Goal: Task Accomplishment & Management: Manage account settings

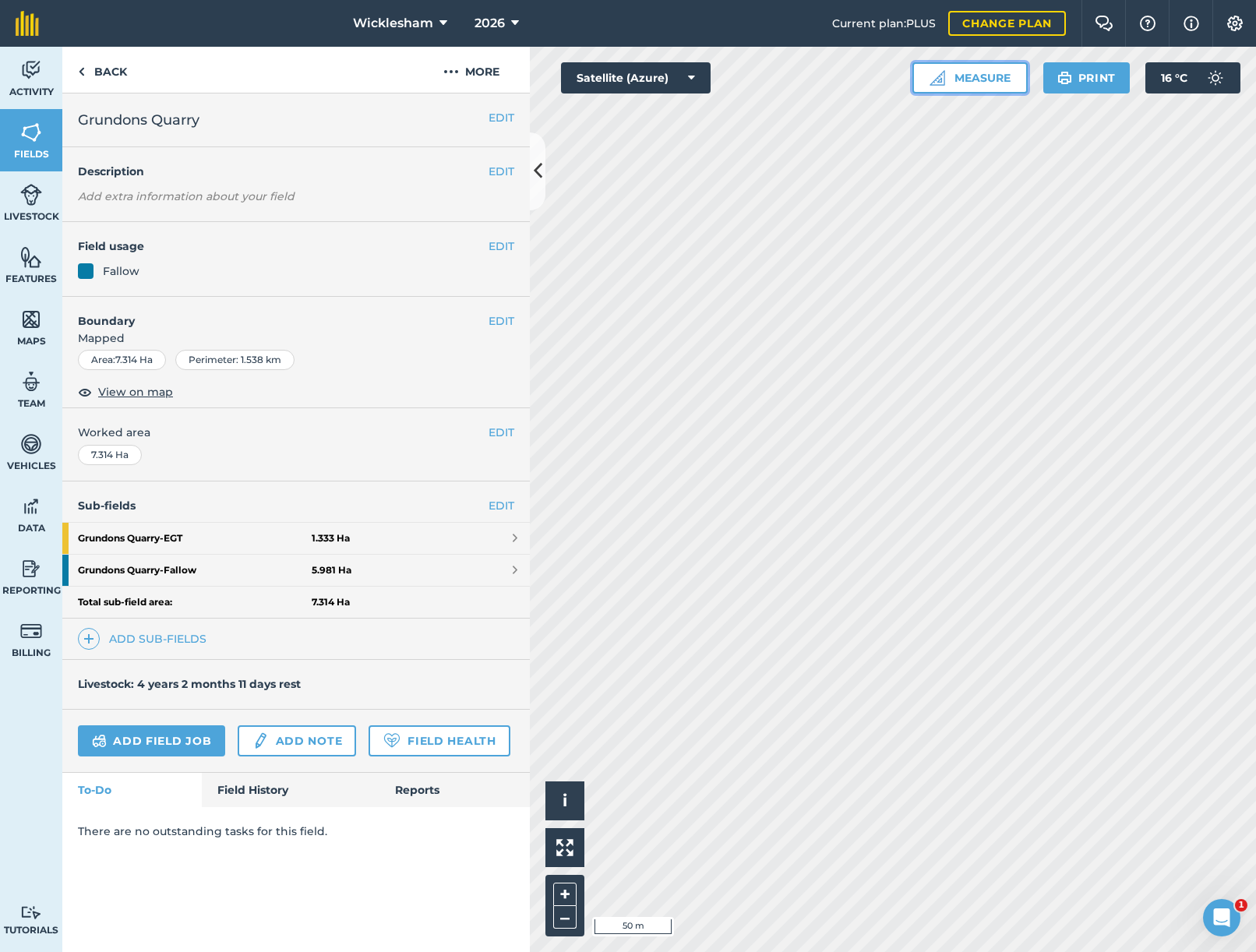
click at [972, 78] on button "Measure" at bounding box center [970, 77] width 115 height 31
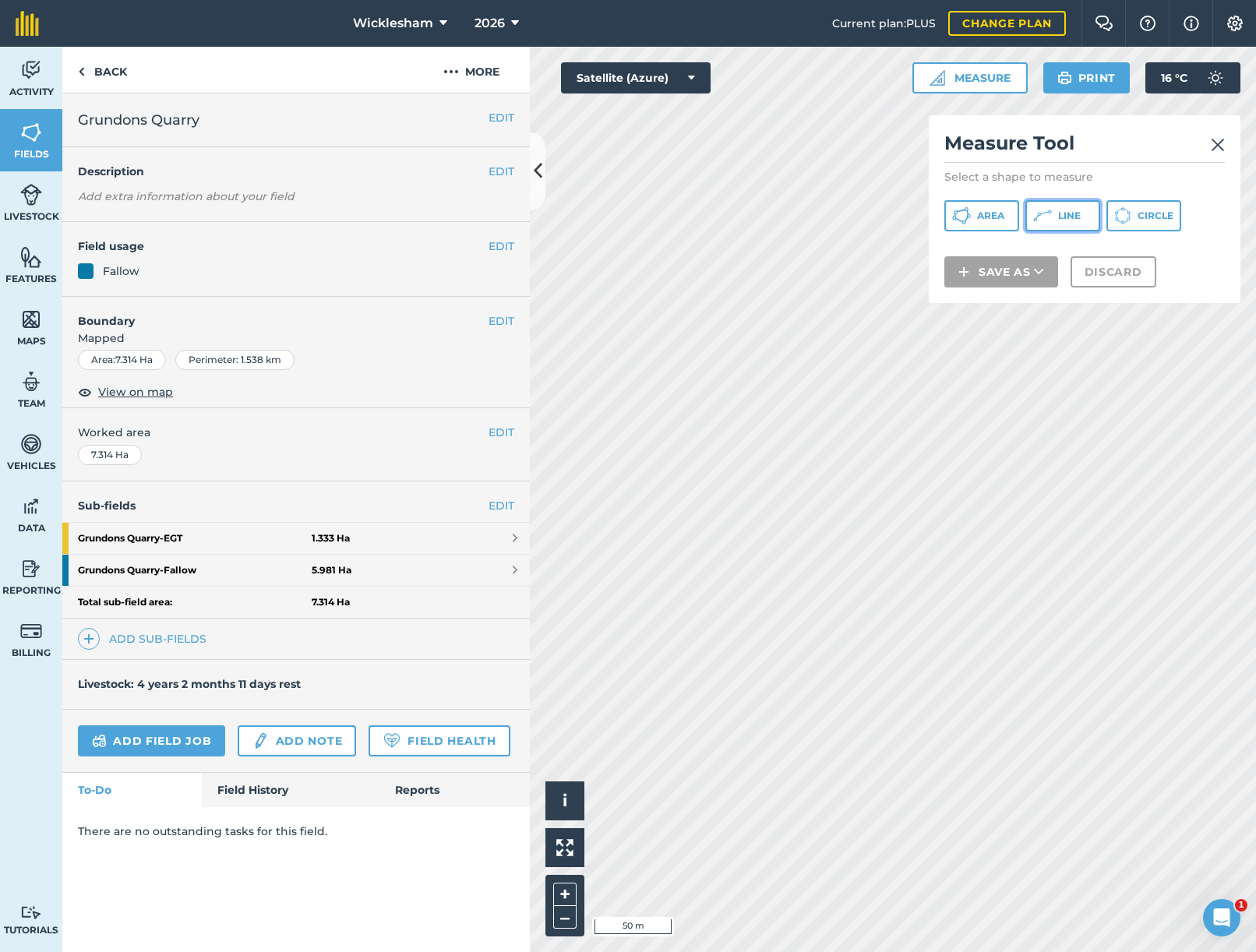
click at [1066, 216] on span "Line" at bounding box center [1069, 215] width 23 height 12
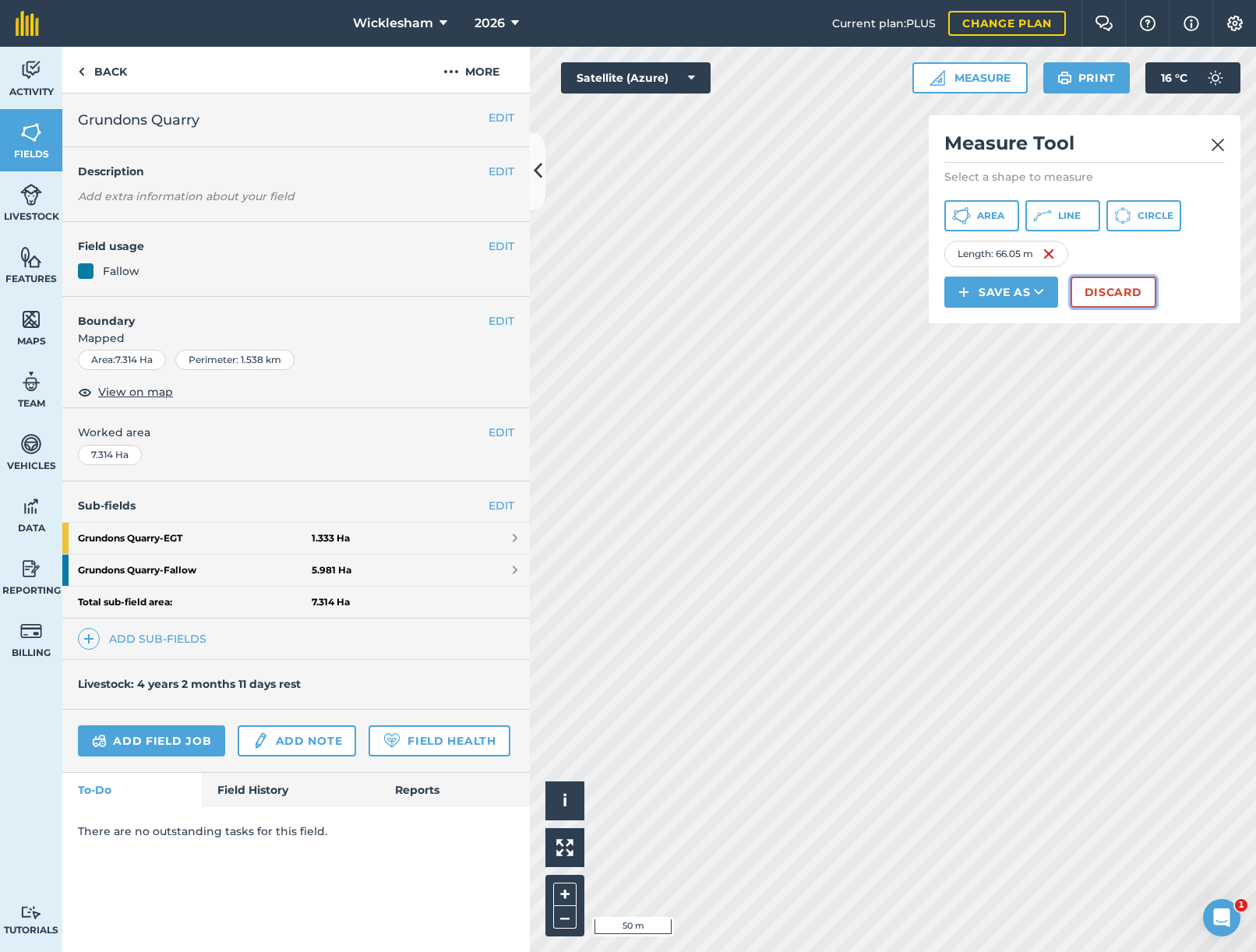
click at [1118, 290] on button "Discard" at bounding box center [1113, 291] width 86 height 31
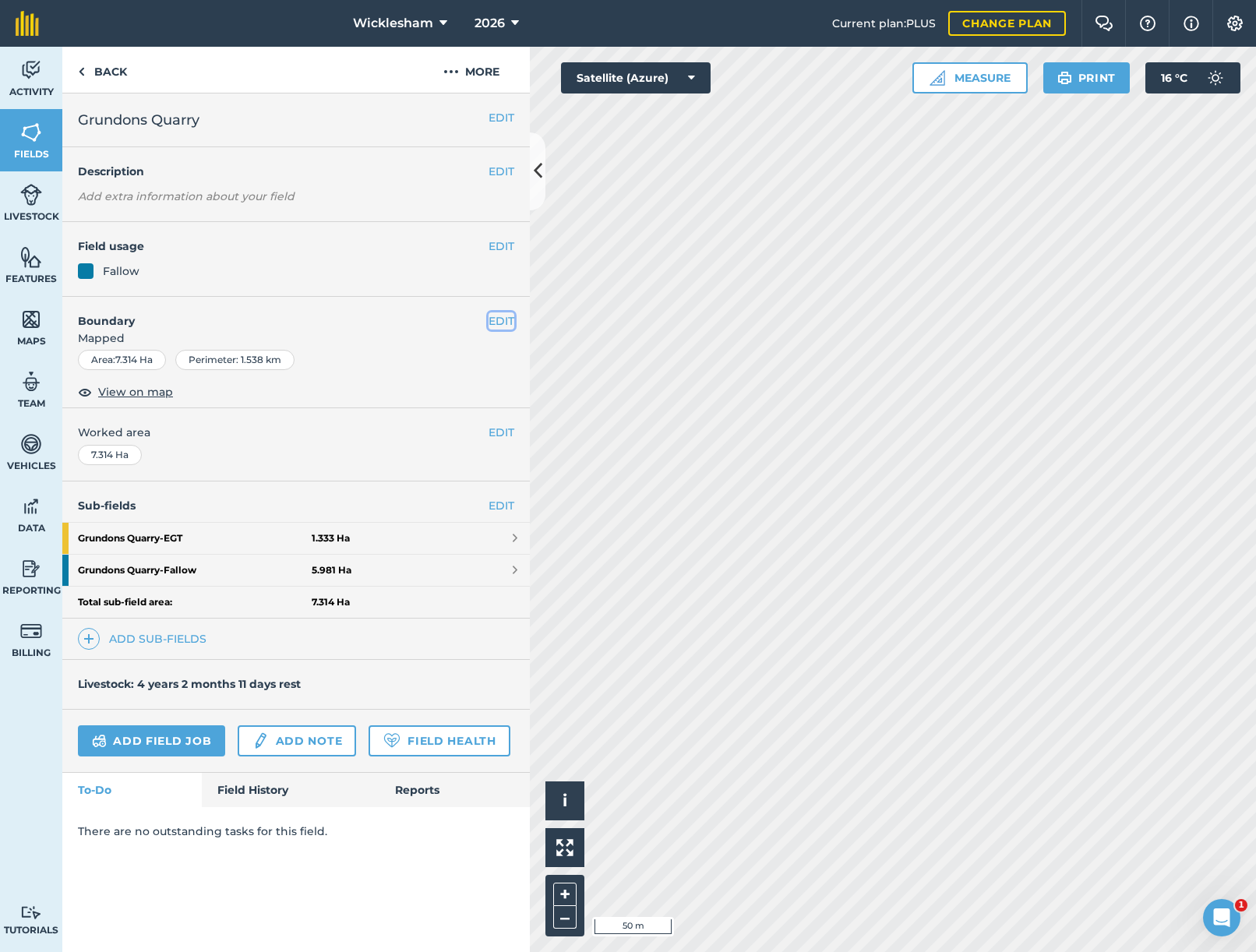
click at [504, 321] on button "EDIT" at bounding box center [501, 320] width 25 height 17
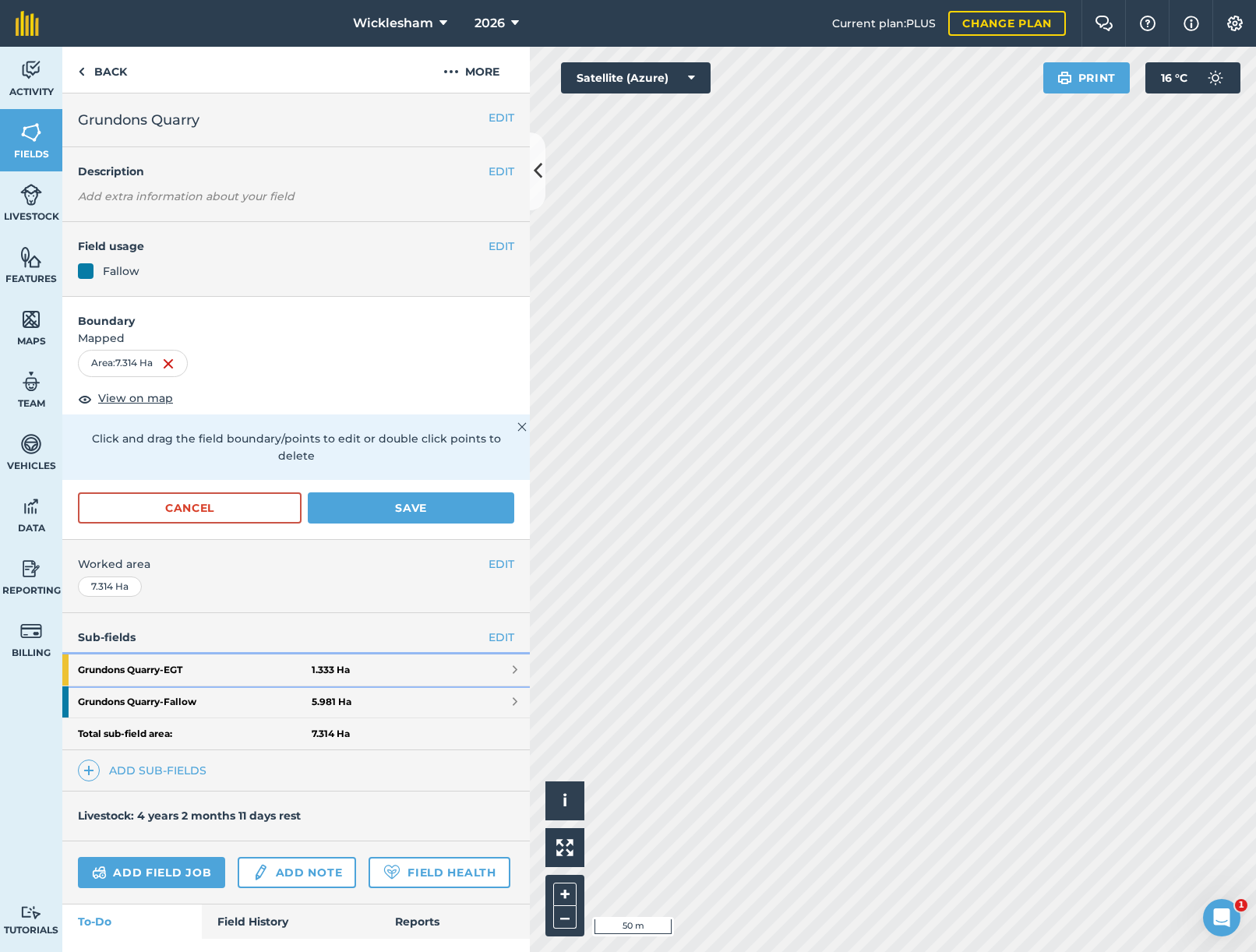
click at [348, 666] on link "Grundons Quarry - EGT 1.333 Ha" at bounding box center [296, 669] width 468 height 31
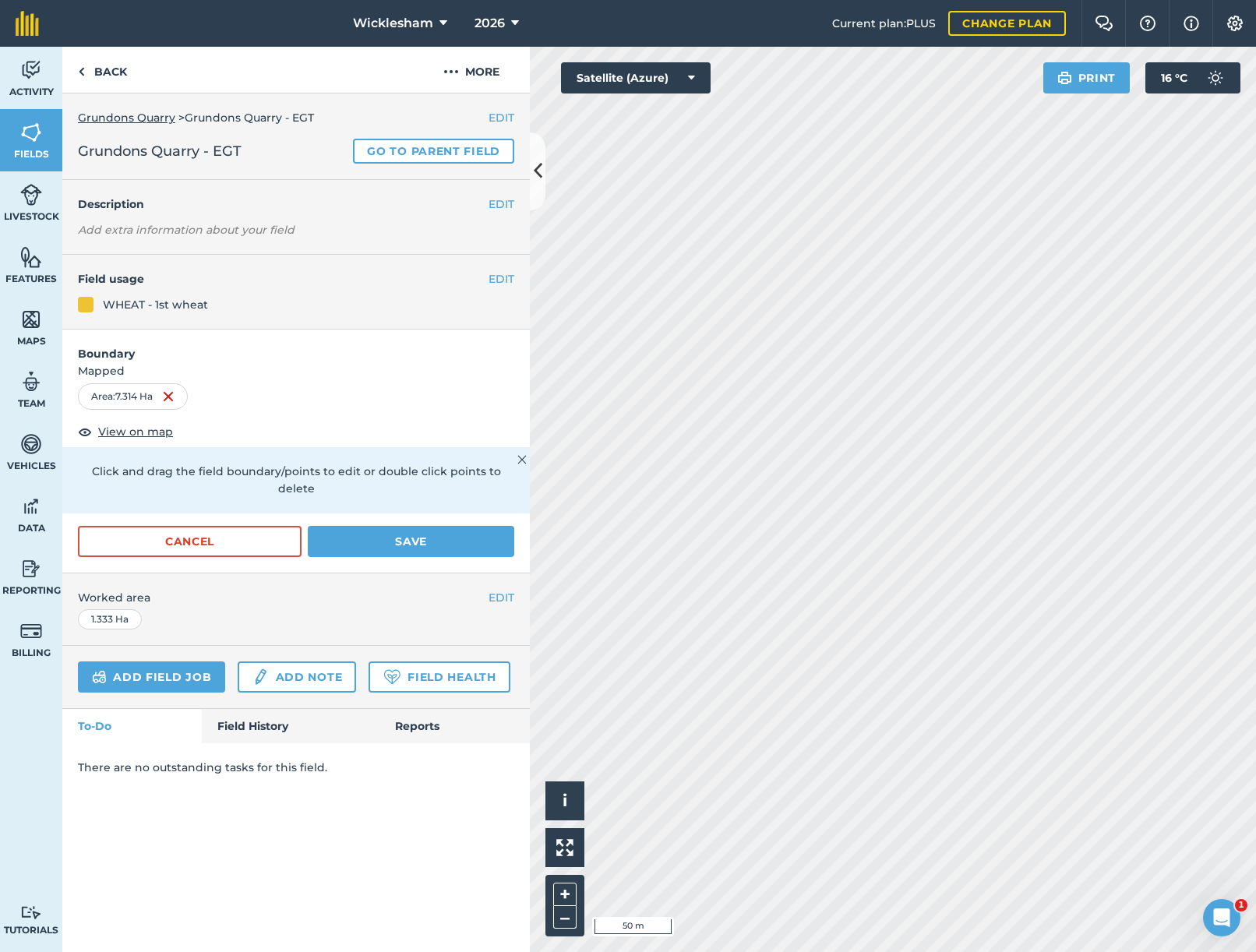
click at [285, 373] on span "Mapped" at bounding box center [296, 370] width 468 height 17
click at [247, 526] on button "Cancel" at bounding box center [190, 541] width 223 height 31
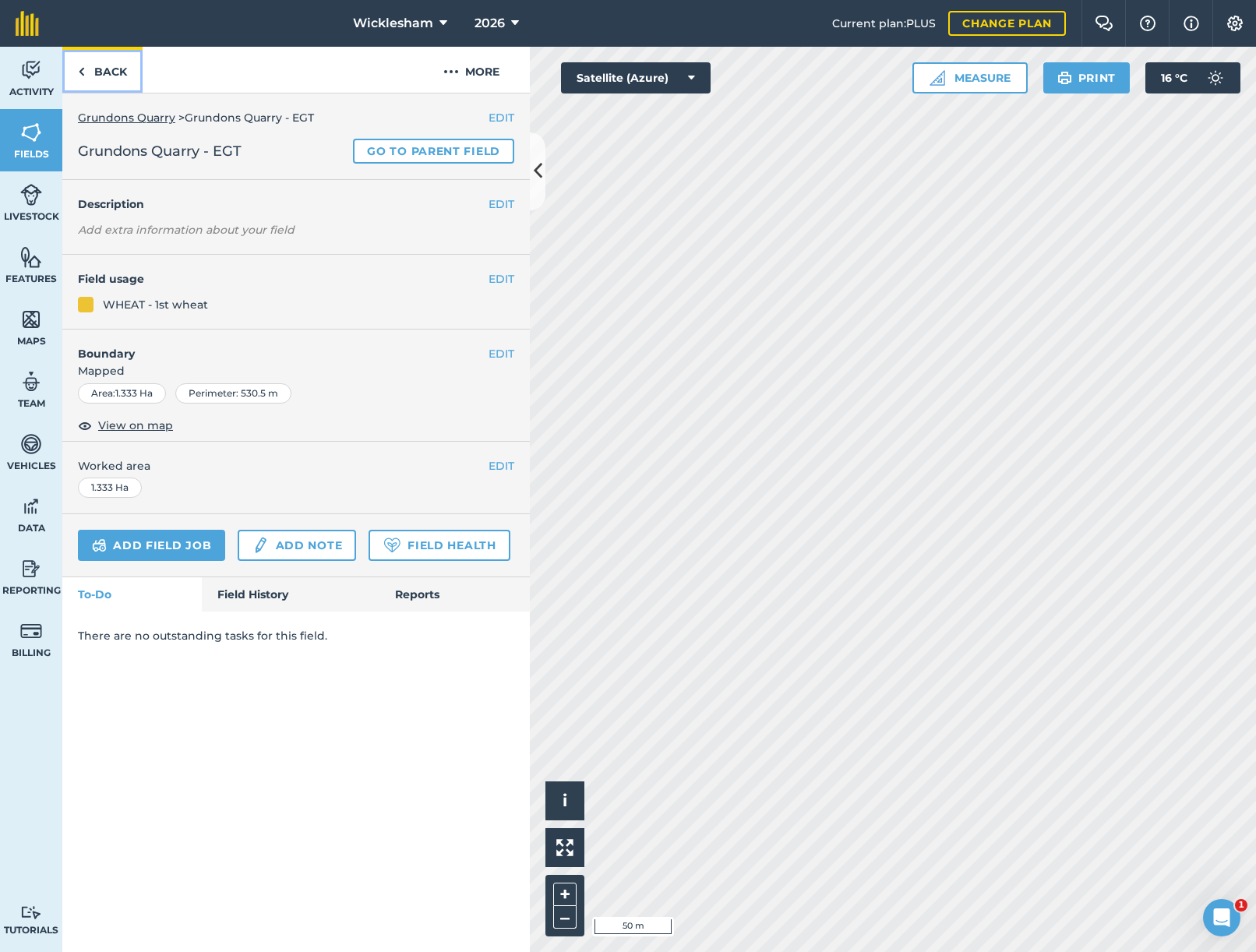
click at [105, 76] on link "Back" at bounding box center [102, 70] width 80 height 46
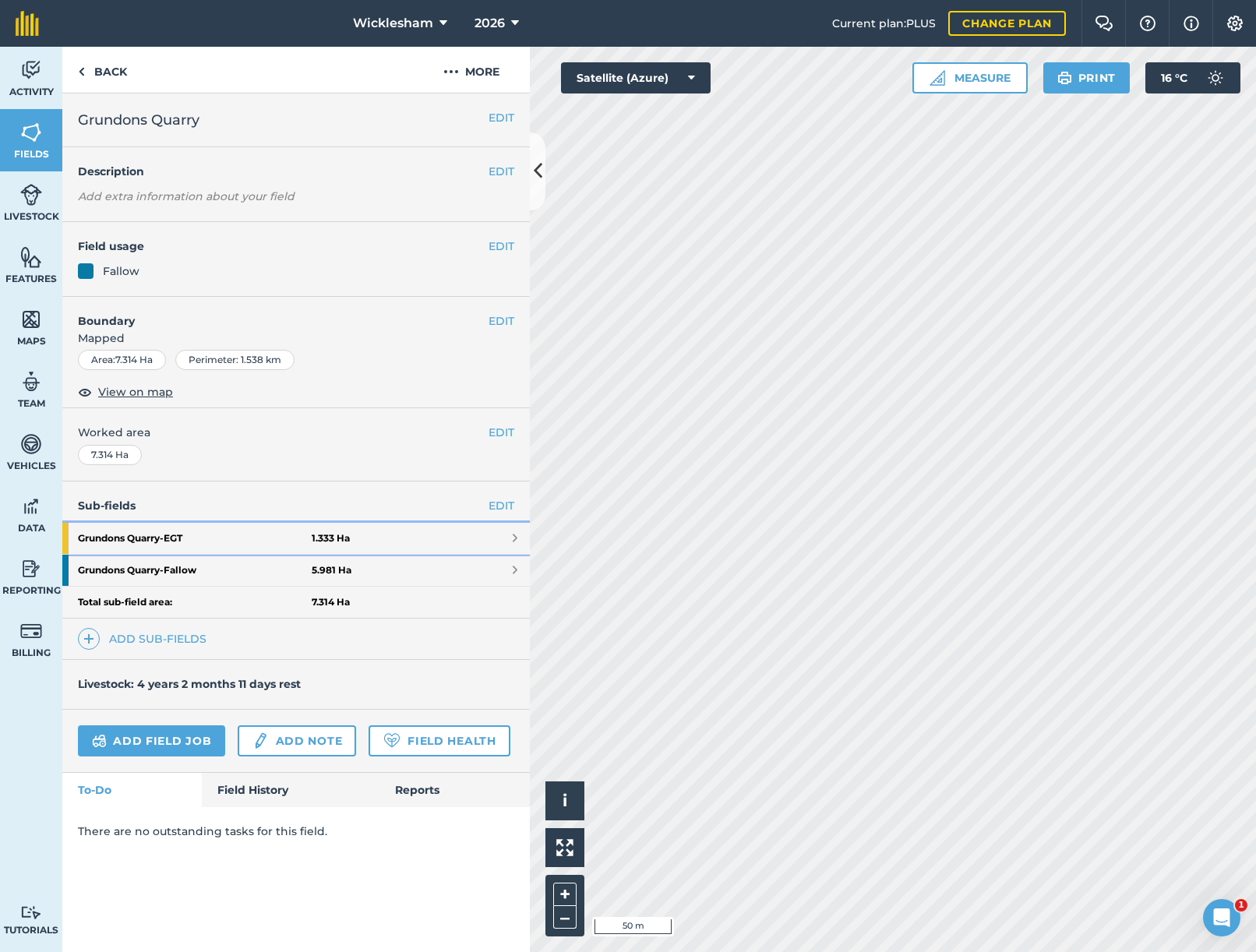
click at [484, 536] on link "Grundons Quarry - EGT 1.333 Ha" at bounding box center [296, 537] width 468 height 31
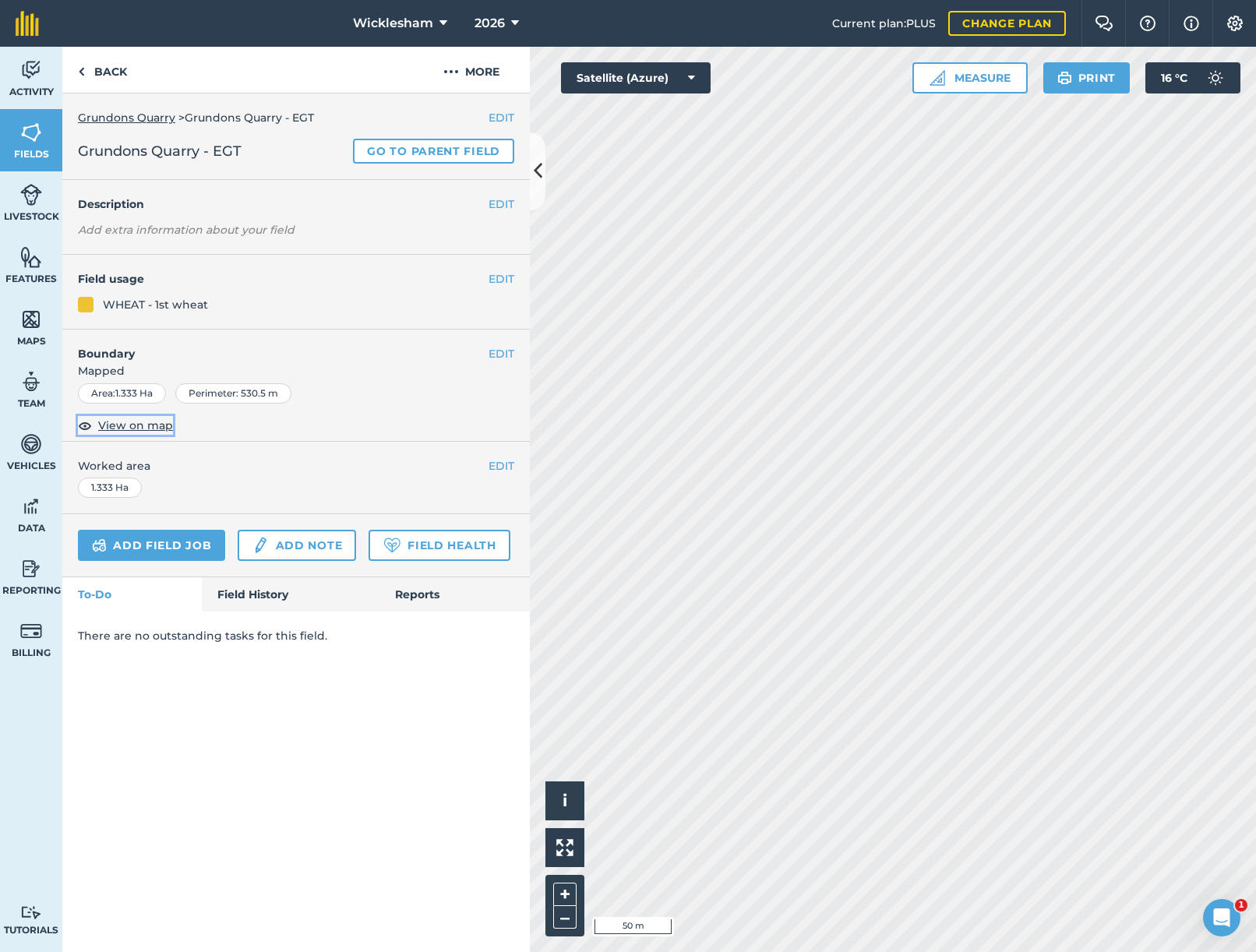
click at [149, 428] on span "View on map" at bounding box center [135, 425] width 74 height 17
click at [499, 353] on button "EDIT" at bounding box center [501, 353] width 25 height 17
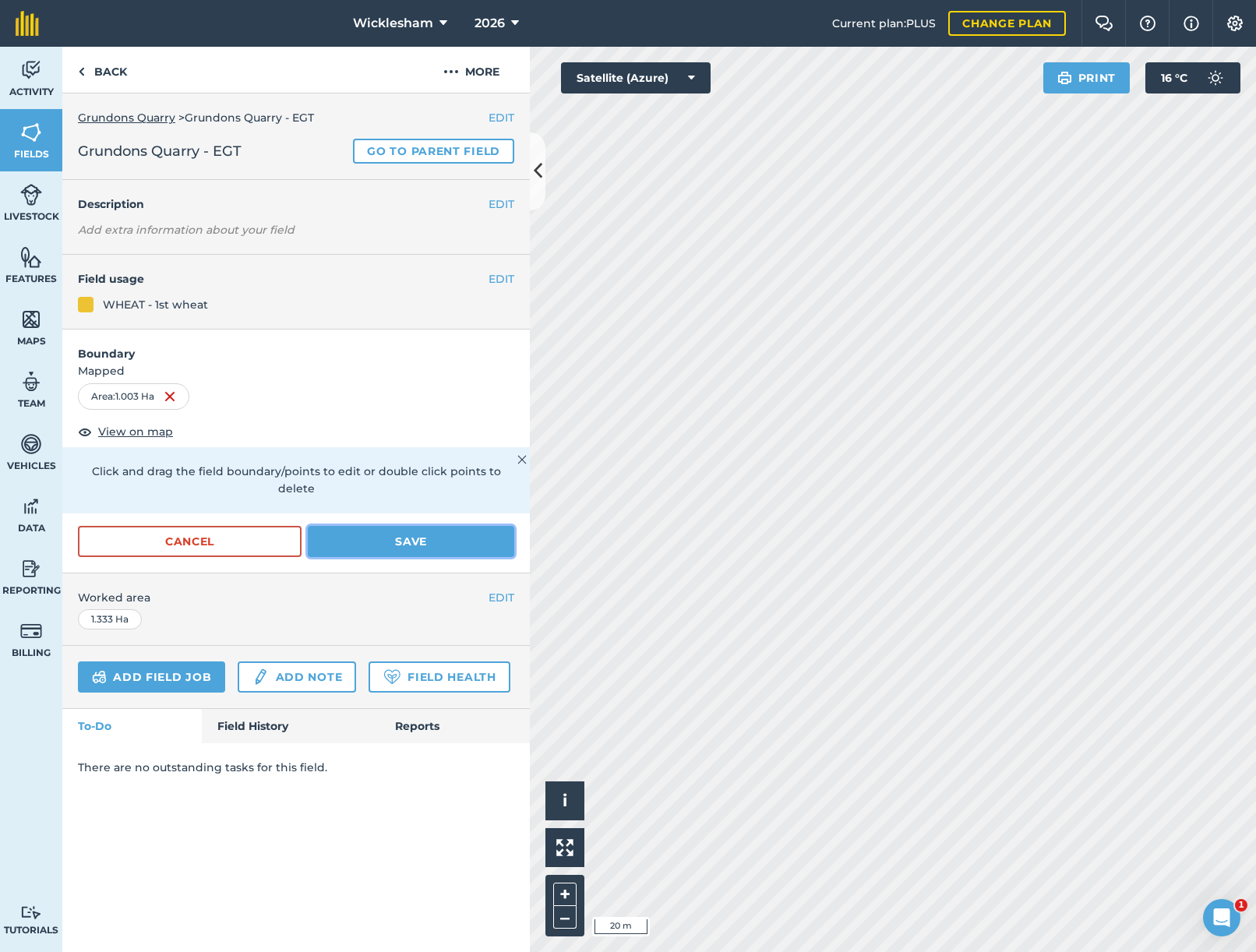
click at [407, 526] on button "Save" at bounding box center [410, 541] width 207 height 31
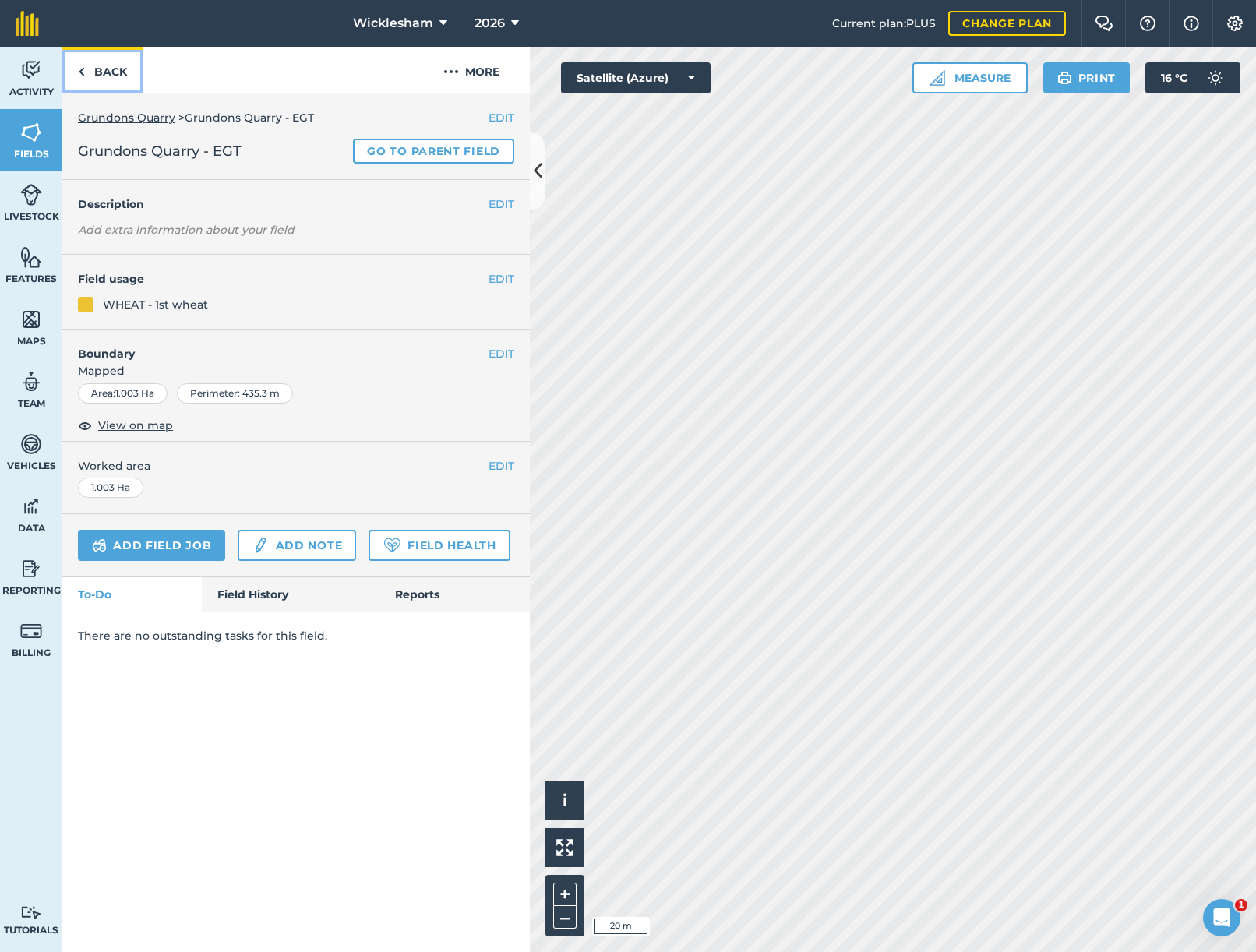
click at [105, 68] on link "Back" at bounding box center [102, 70] width 80 height 46
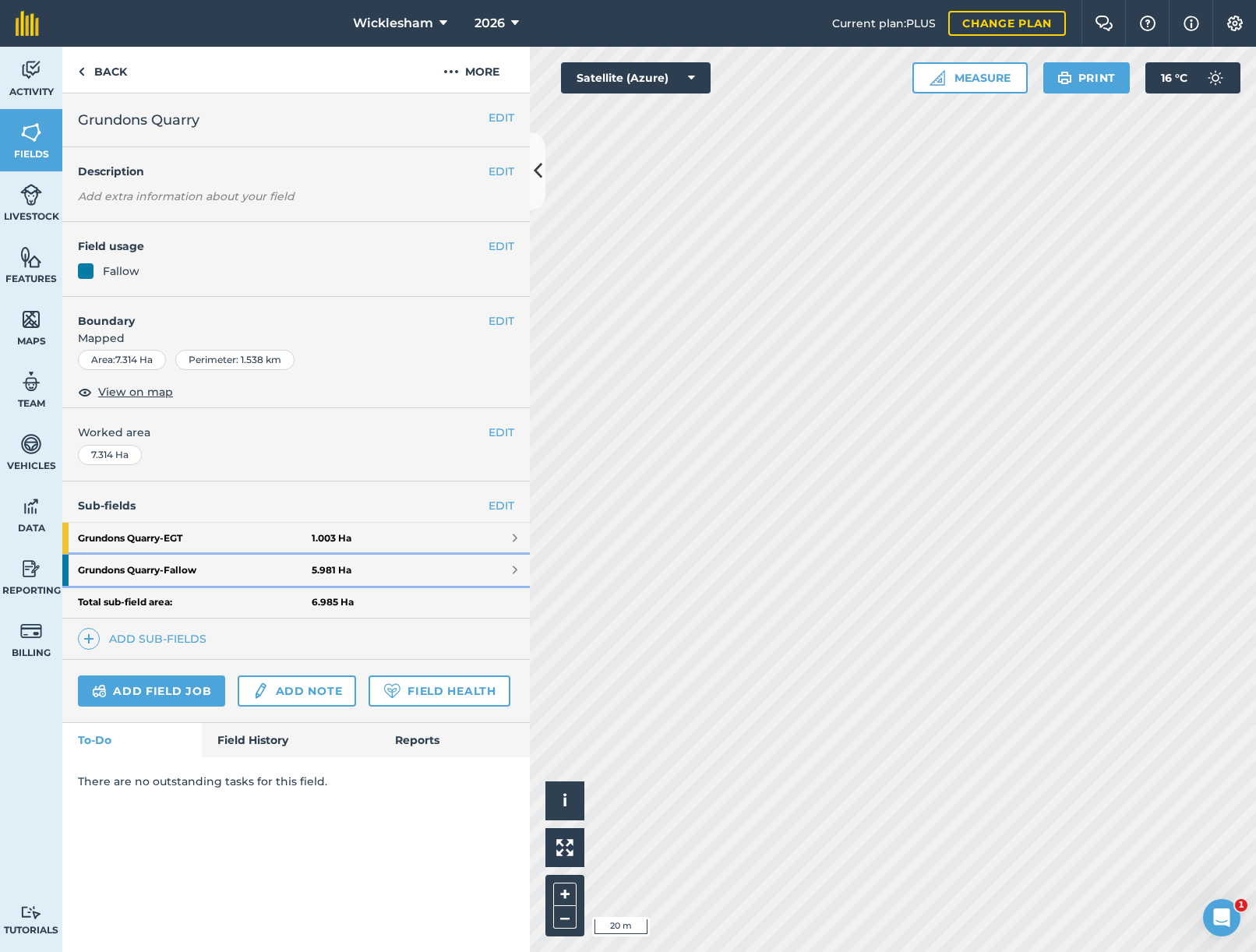
click at [205, 566] on strong "Grundons Quarry - Fallow" at bounding box center [195, 569] width 234 height 31
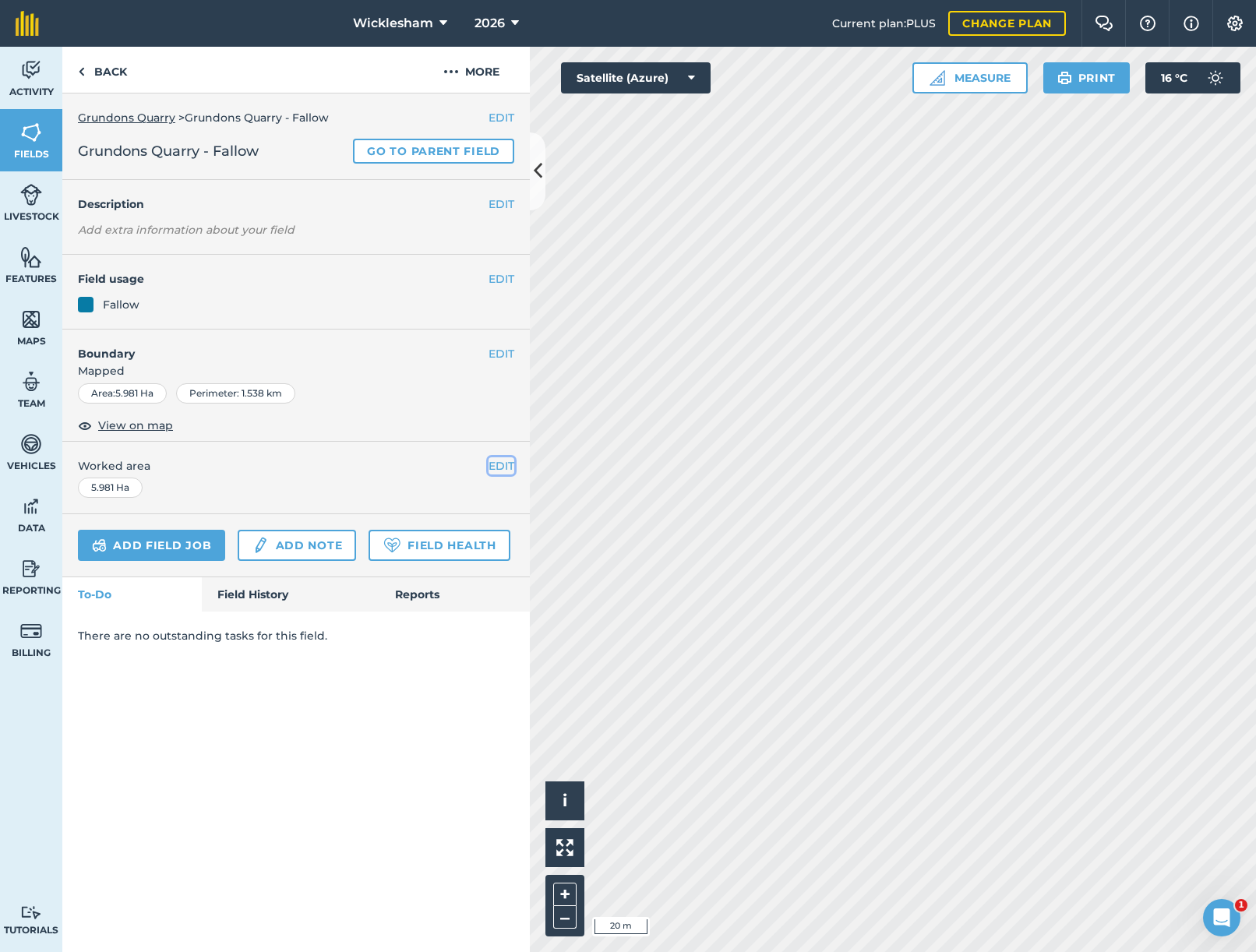
click at [495, 468] on button "EDIT" at bounding box center [501, 466] width 25 height 17
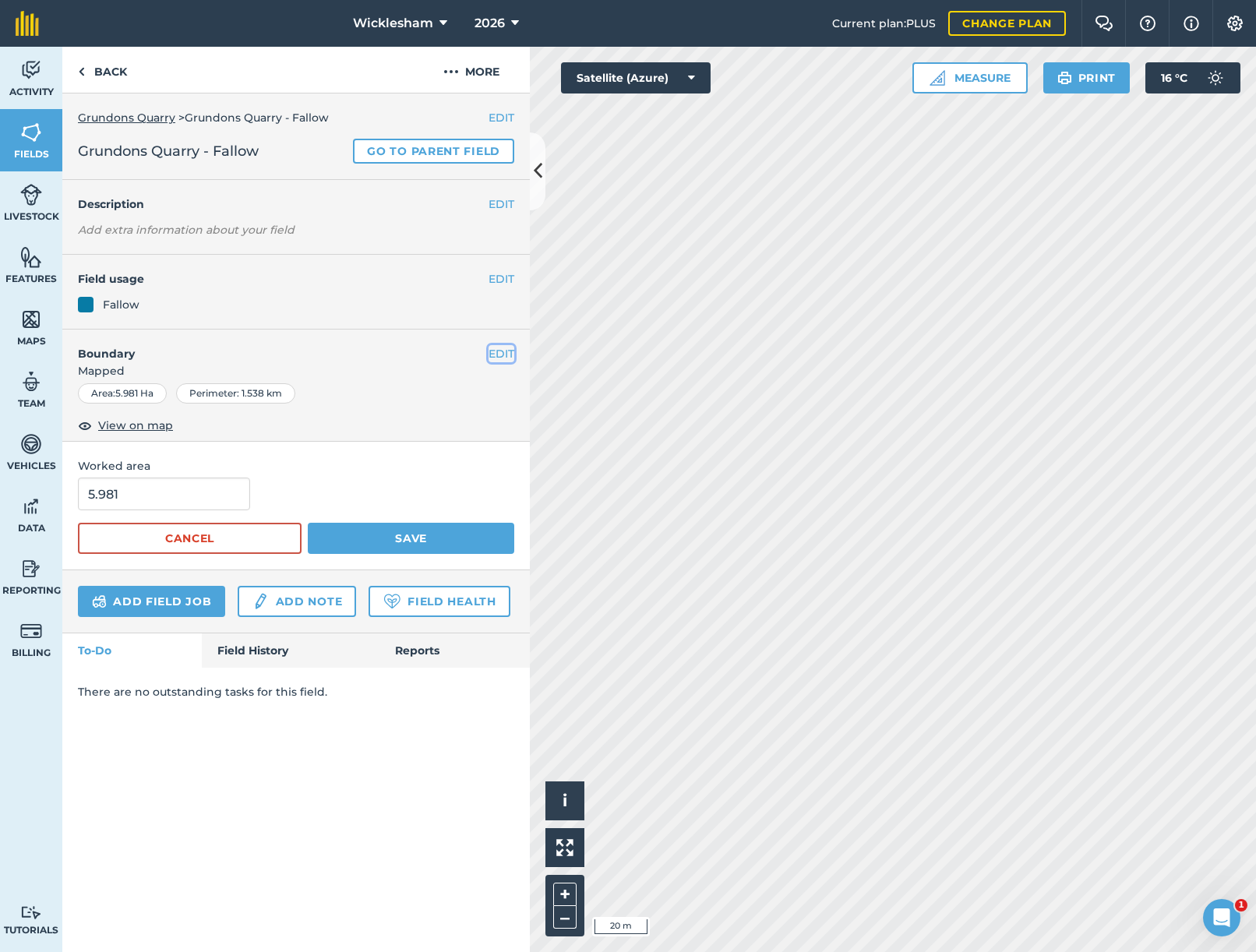
click at [496, 349] on button "EDIT" at bounding box center [501, 353] width 25 height 17
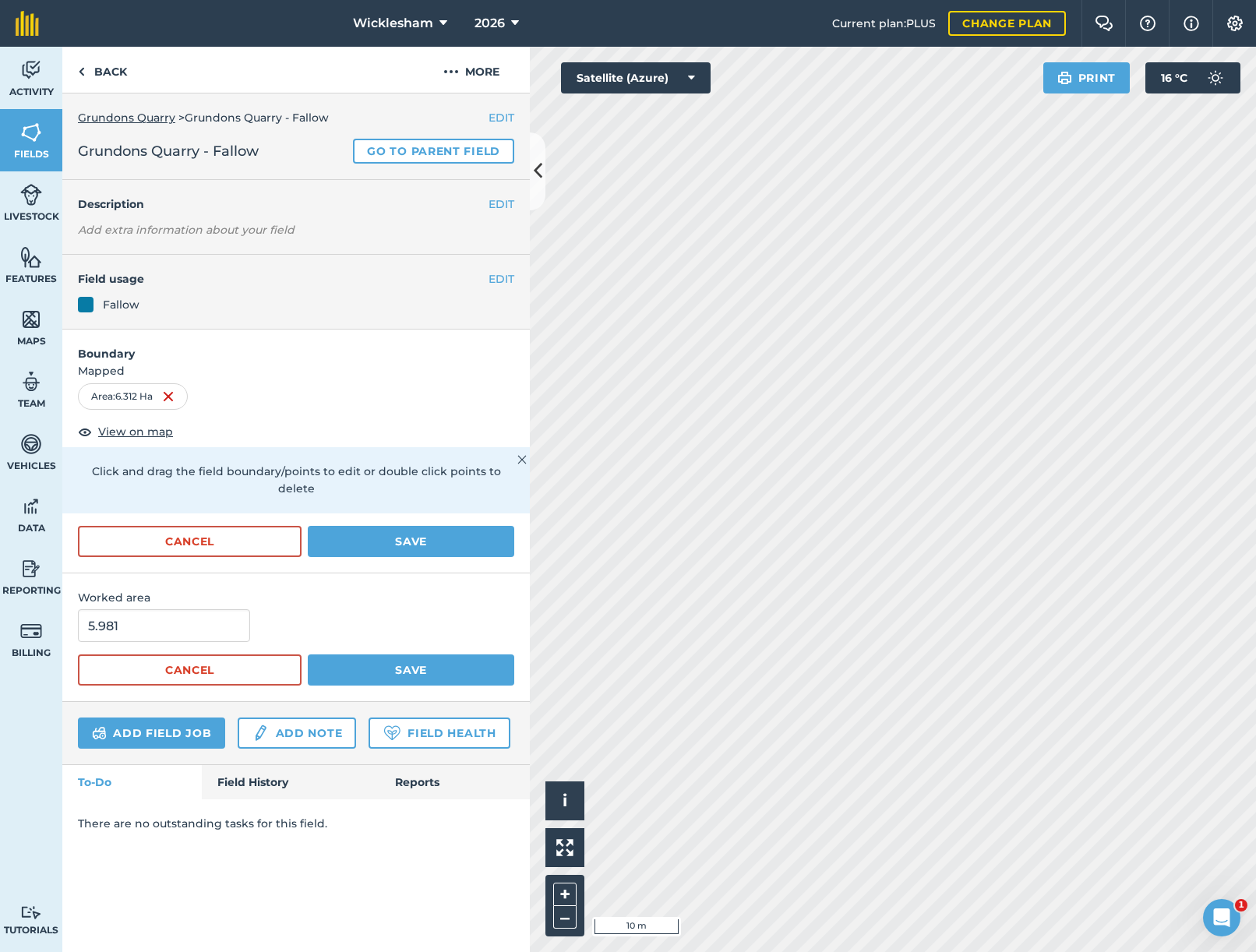
click at [1255, 620] on html "Wicklesham 2026 Current plan : PLUS Change plan Farm Chat Help Info Settings Wi…" at bounding box center [628, 476] width 1256 height 952
click at [420, 527] on button "Save" at bounding box center [410, 541] width 207 height 31
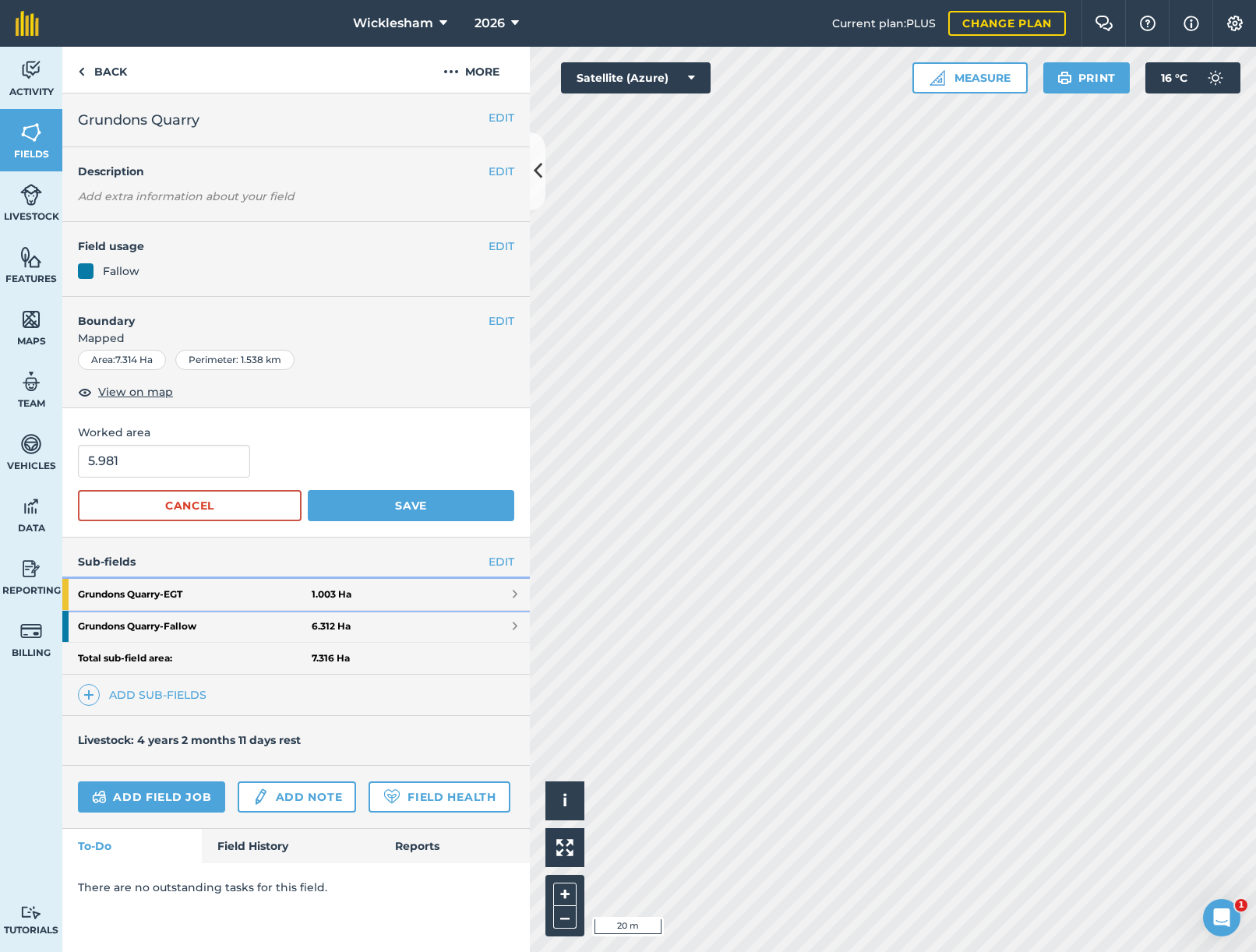
click at [469, 594] on link "Grundons Quarry - EGT 1.003 Ha" at bounding box center [296, 594] width 468 height 31
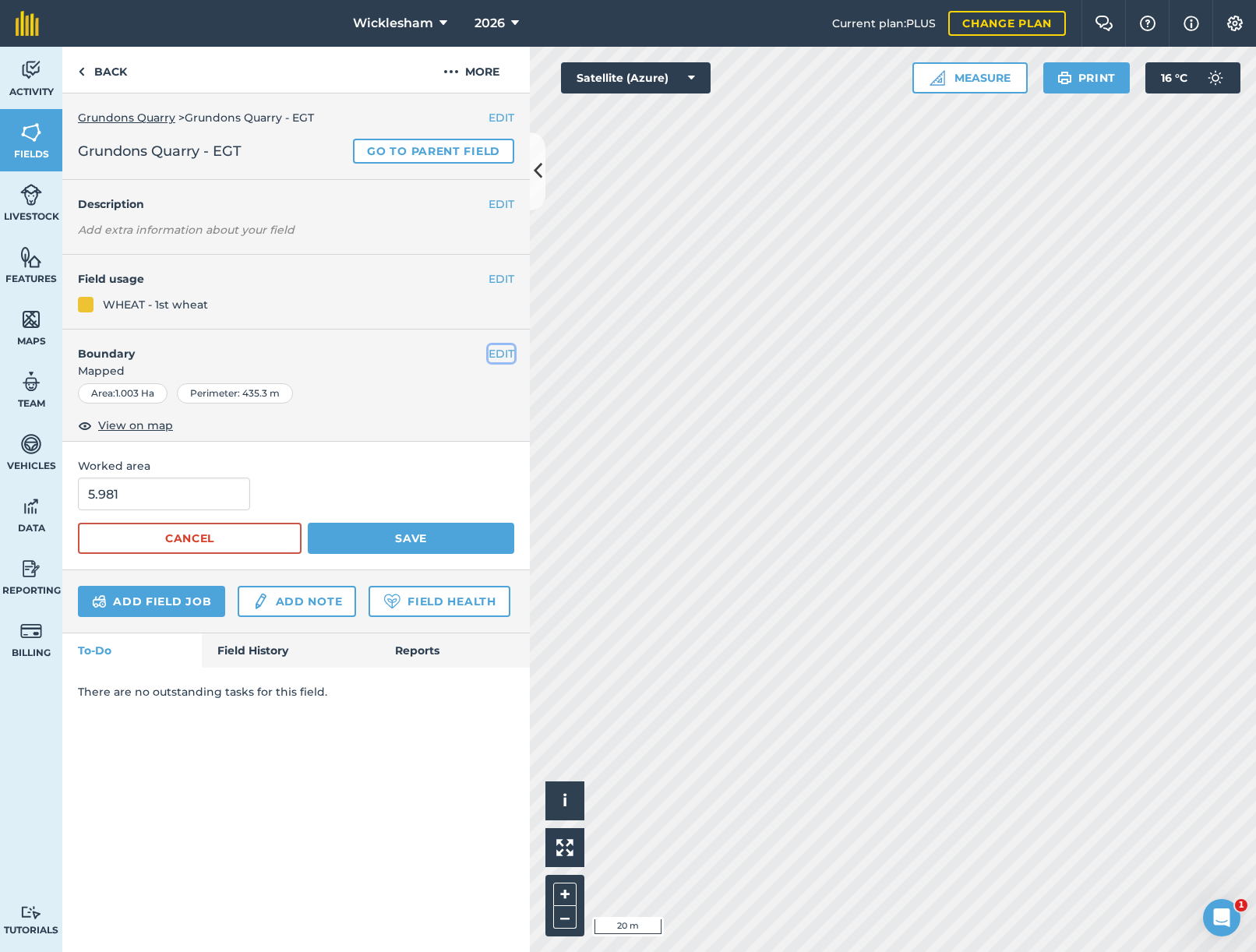
click at [499, 354] on button "EDIT" at bounding box center [501, 353] width 25 height 17
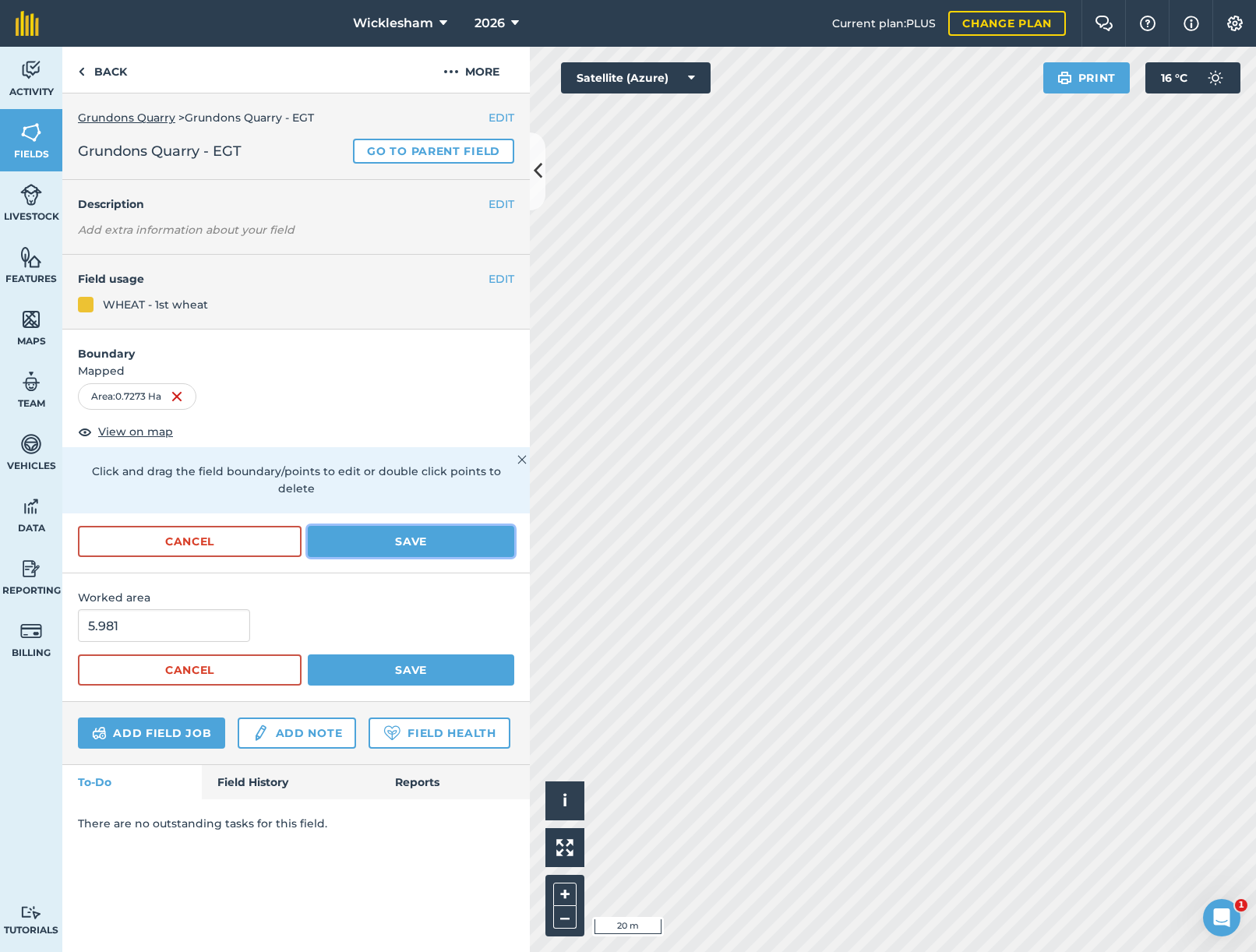
click at [420, 526] on button "Save" at bounding box center [410, 541] width 207 height 31
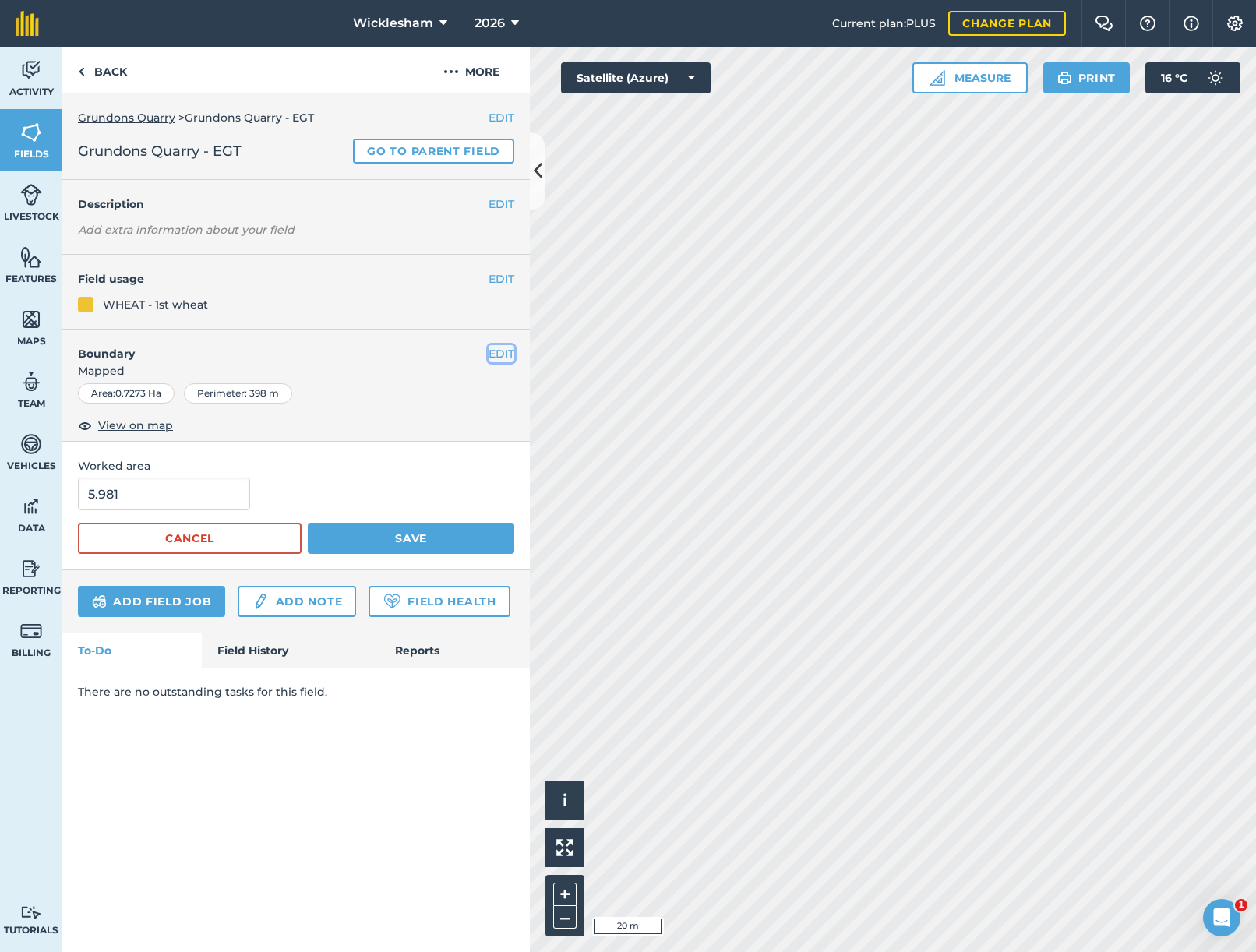
click at [491, 350] on button "EDIT" at bounding box center [501, 353] width 25 height 17
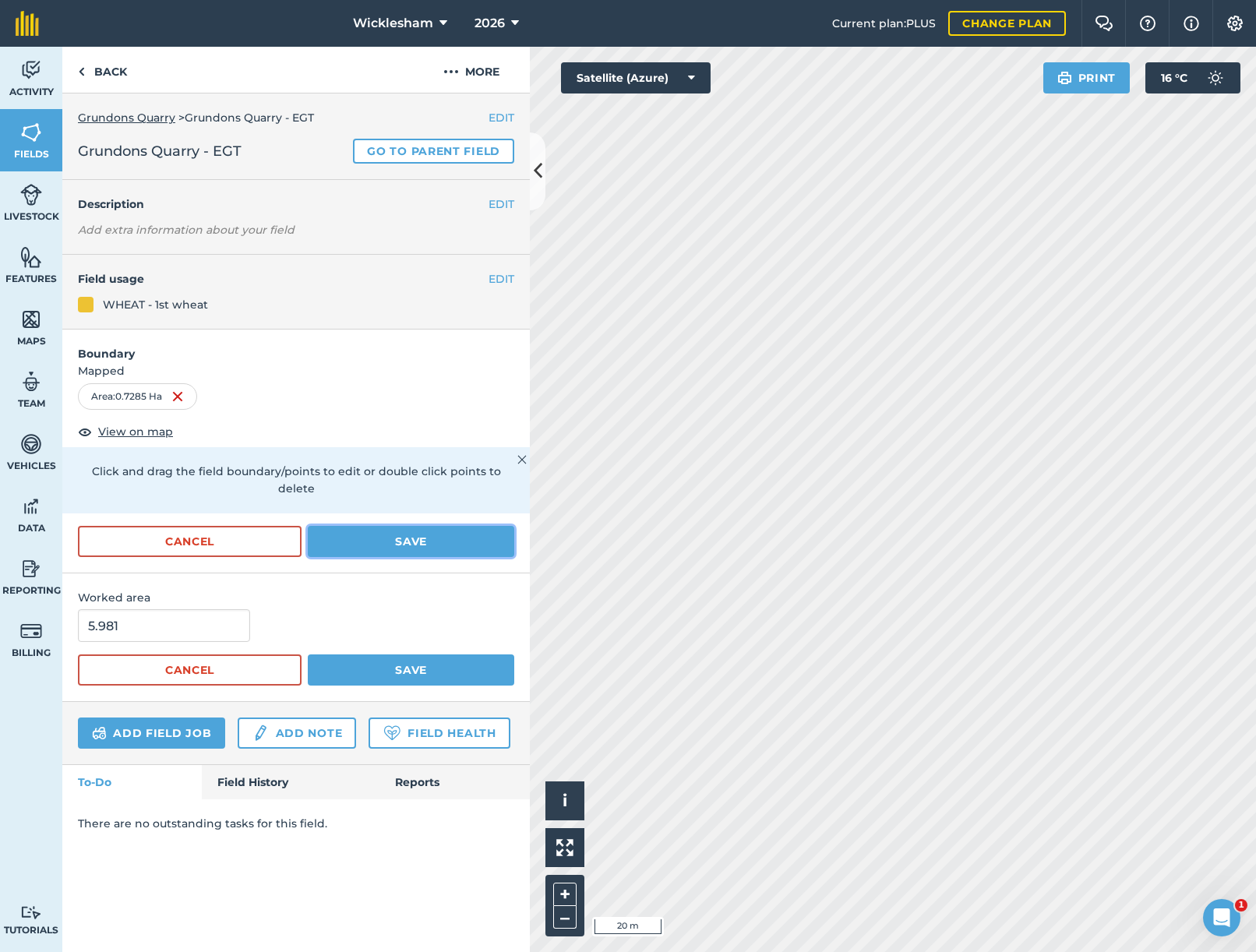
click at [406, 526] on button "Save" at bounding box center [410, 541] width 207 height 31
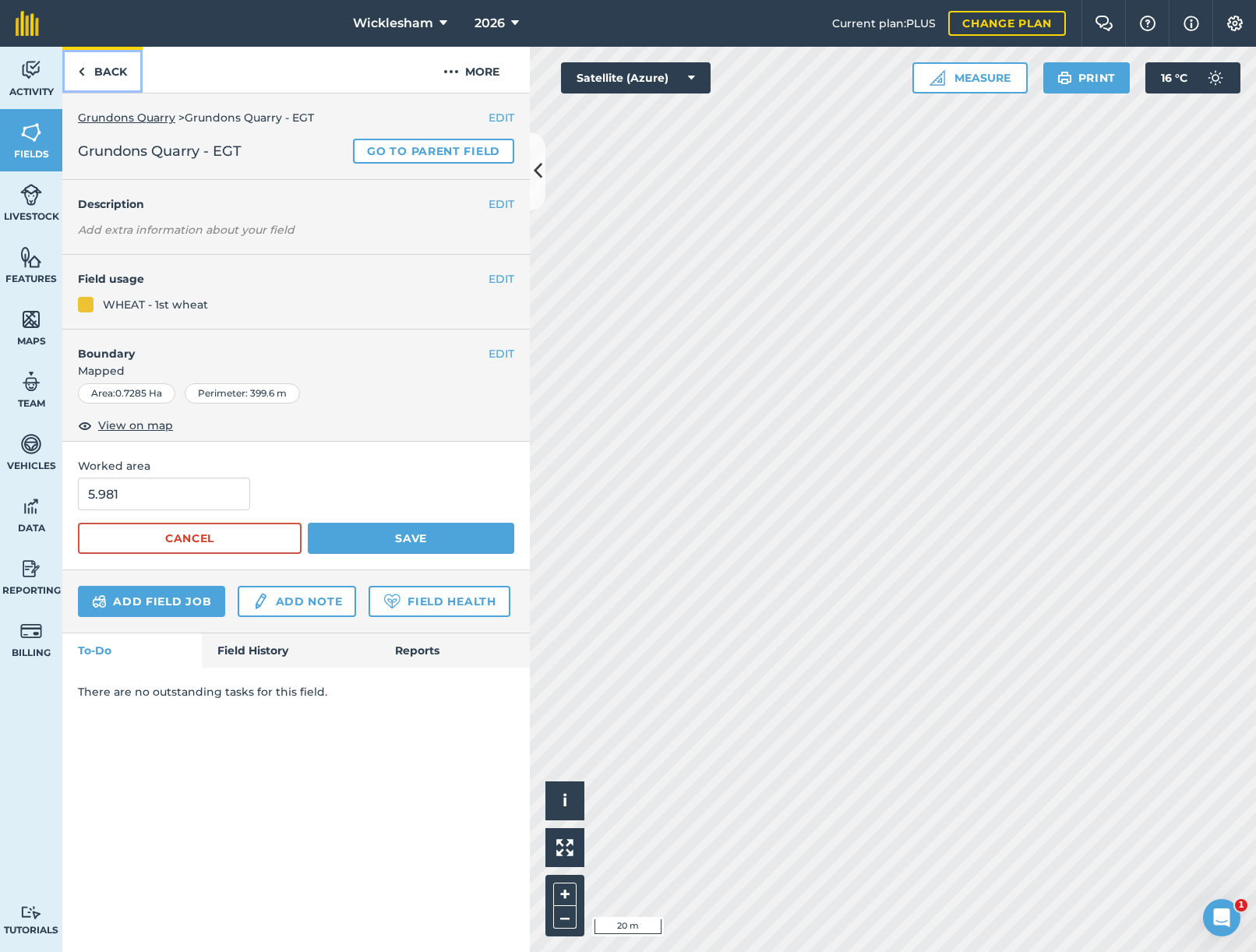
click at [101, 72] on link "Back" at bounding box center [102, 70] width 80 height 46
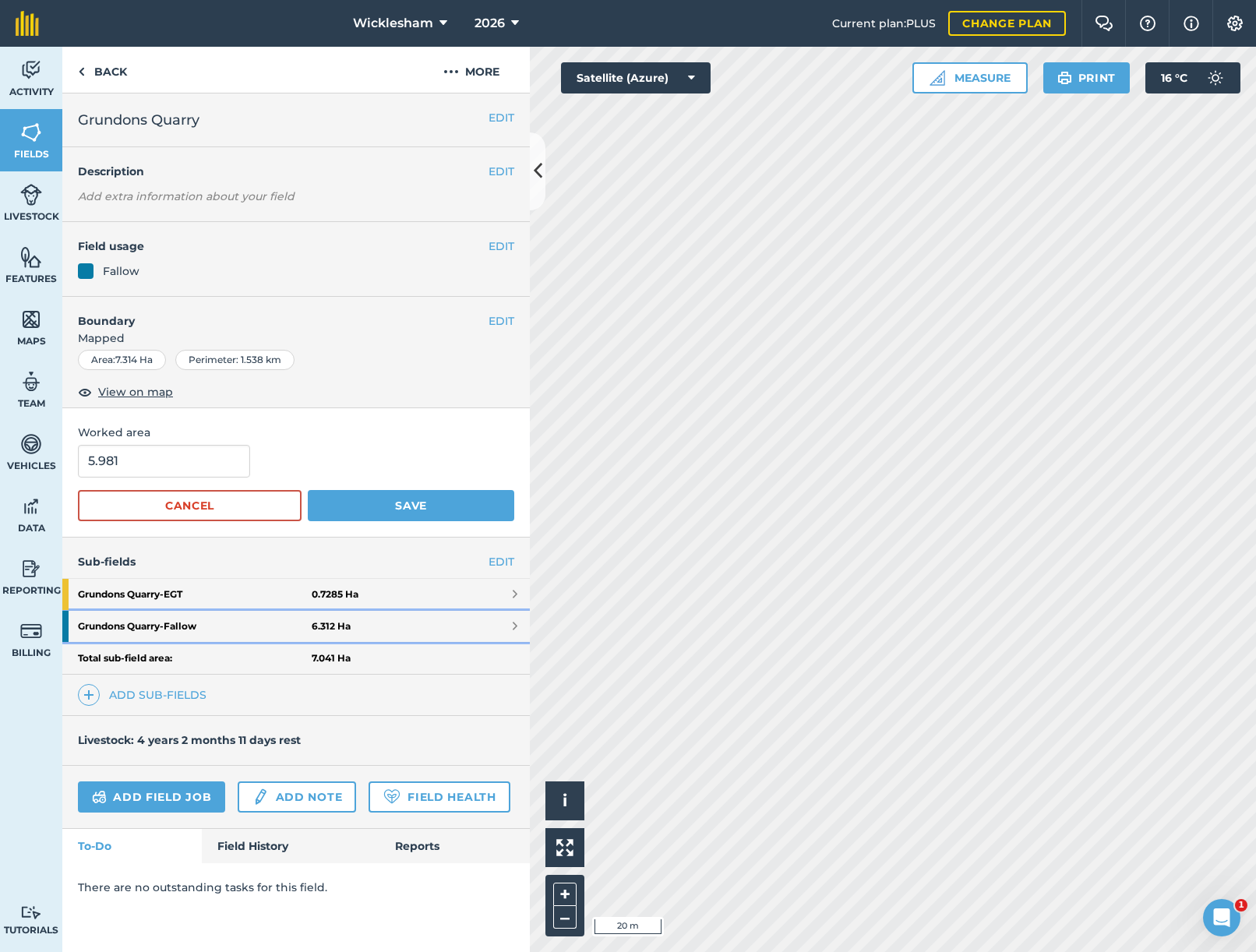
click at [273, 627] on strong "Grundons Quarry - Fallow" at bounding box center [195, 626] width 234 height 31
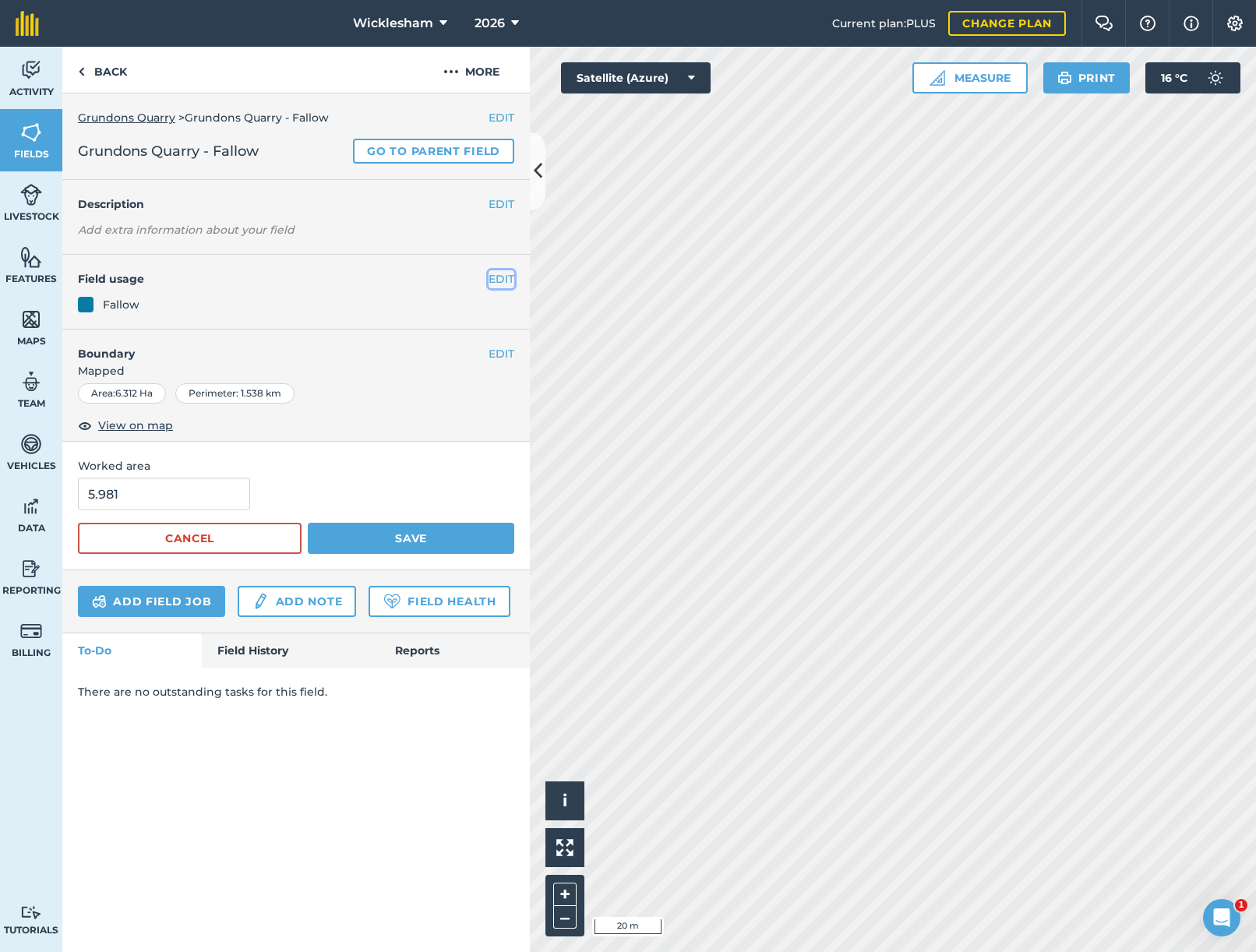
click at [501, 280] on button "EDIT" at bounding box center [501, 279] width 25 height 17
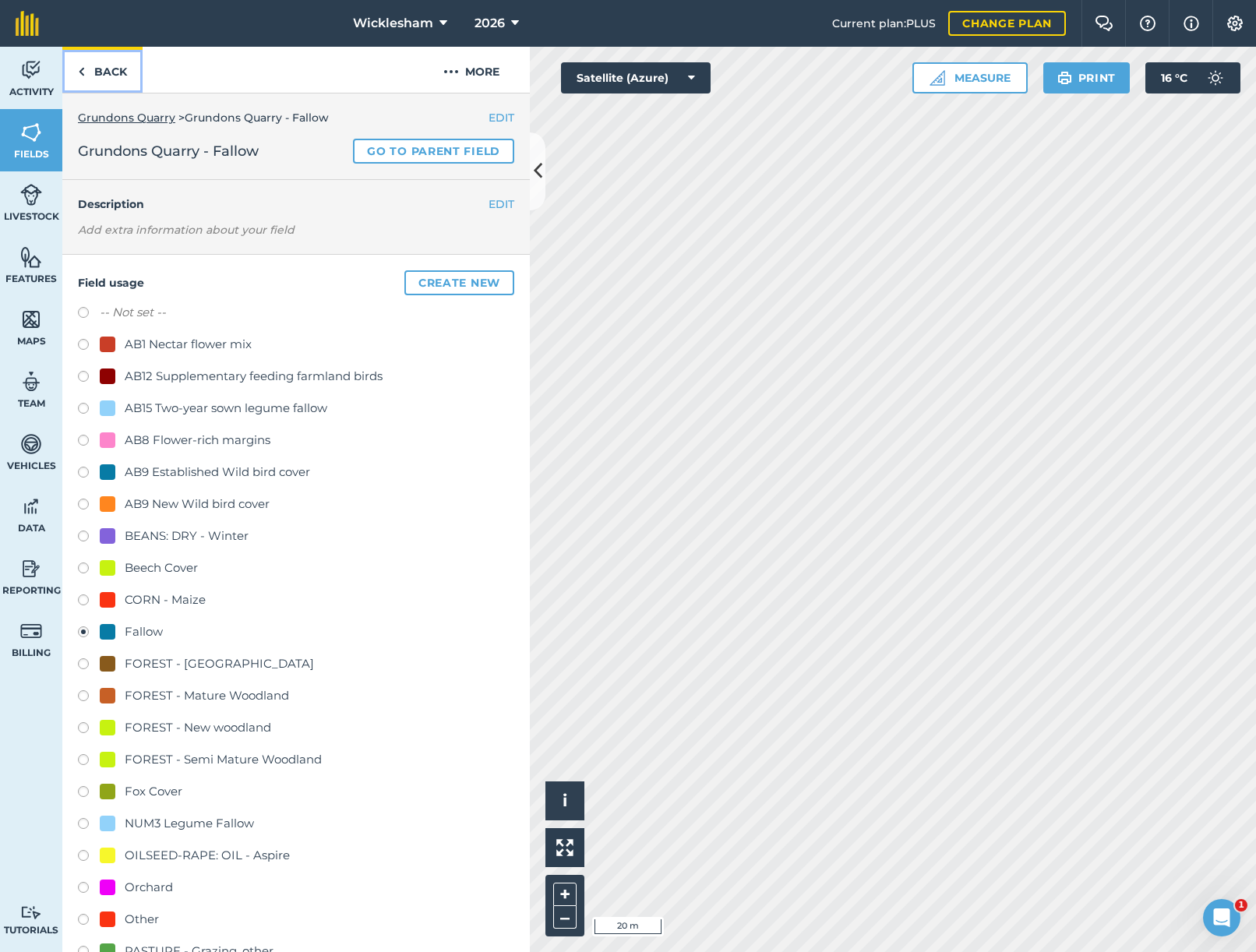
click at [106, 76] on link "Back" at bounding box center [102, 70] width 80 height 46
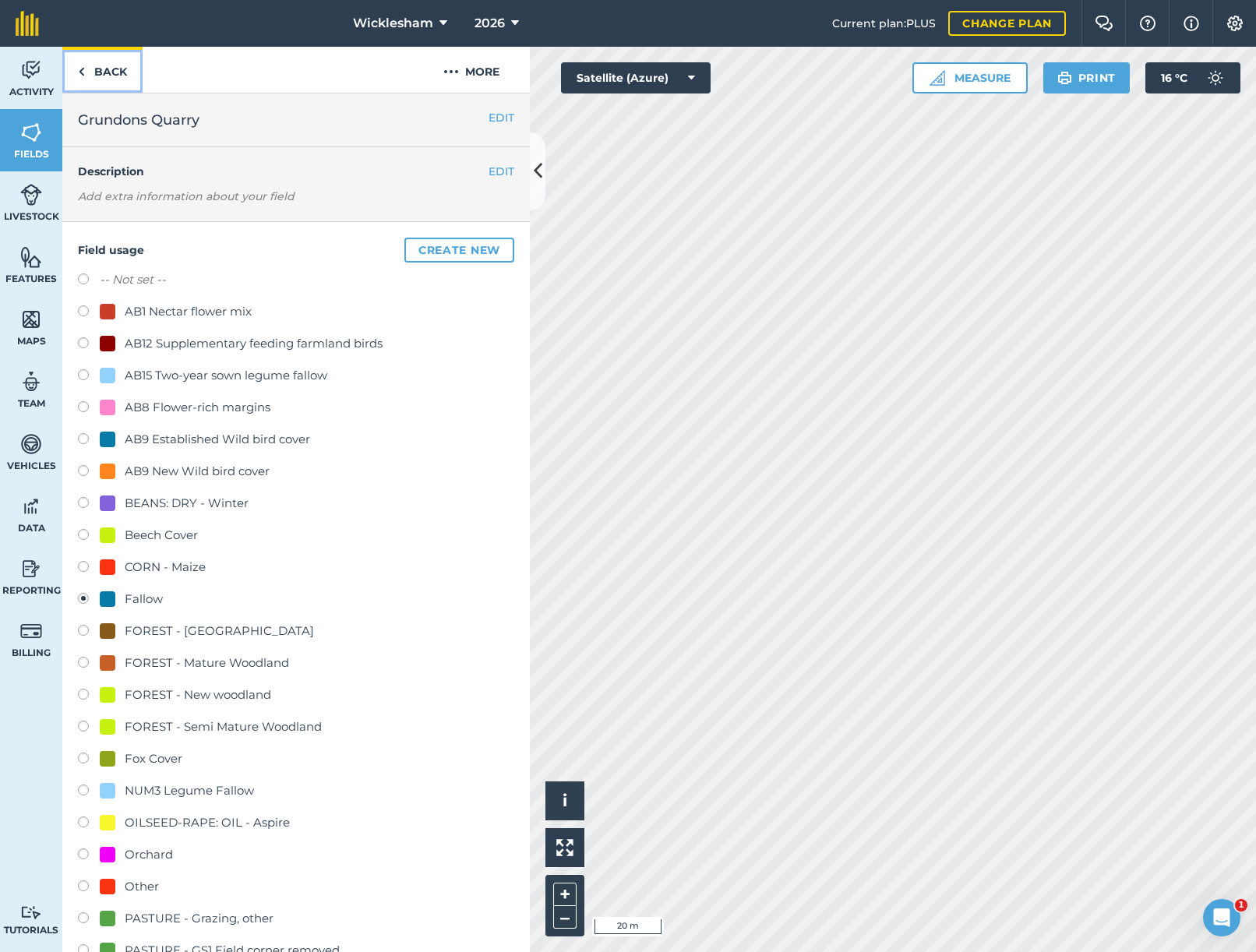
click at [106, 78] on link "Back" at bounding box center [102, 70] width 80 height 46
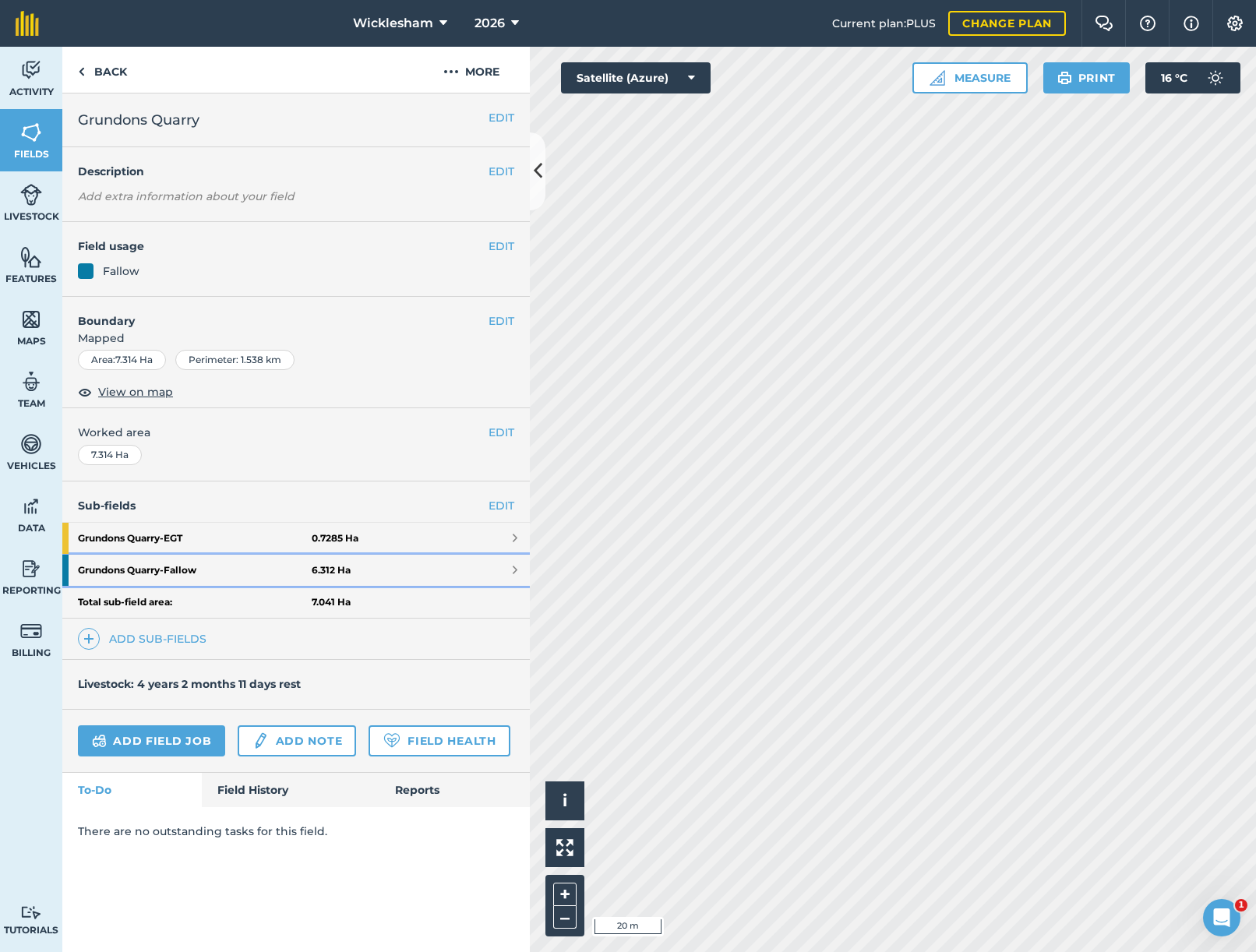
click at [223, 571] on strong "Grundons Quarry - Fallow" at bounding box center [195, 569] width 234 height 31
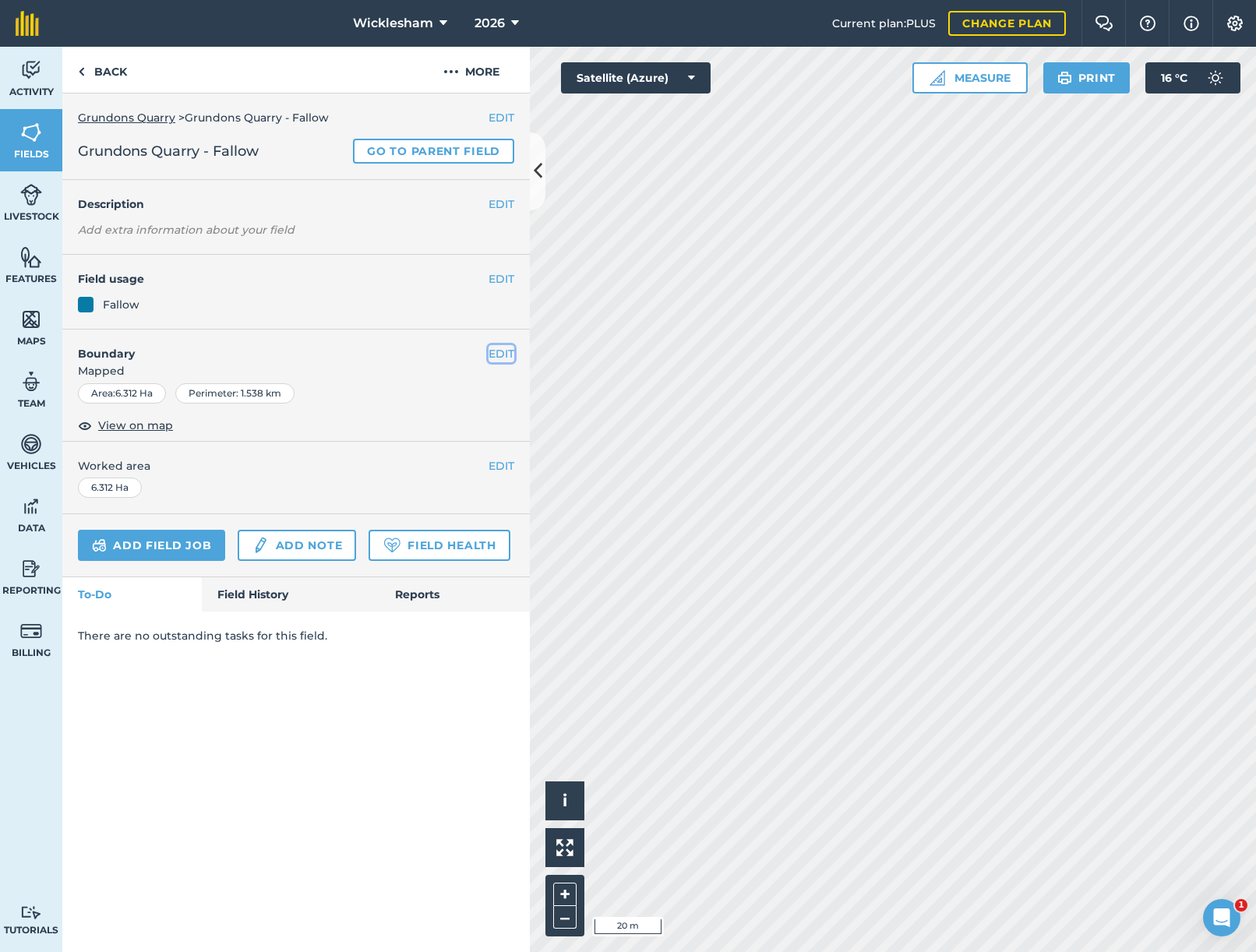
click at [504, 351] on button "EDIT" at bounding box center [501, 353] width 25 height 17
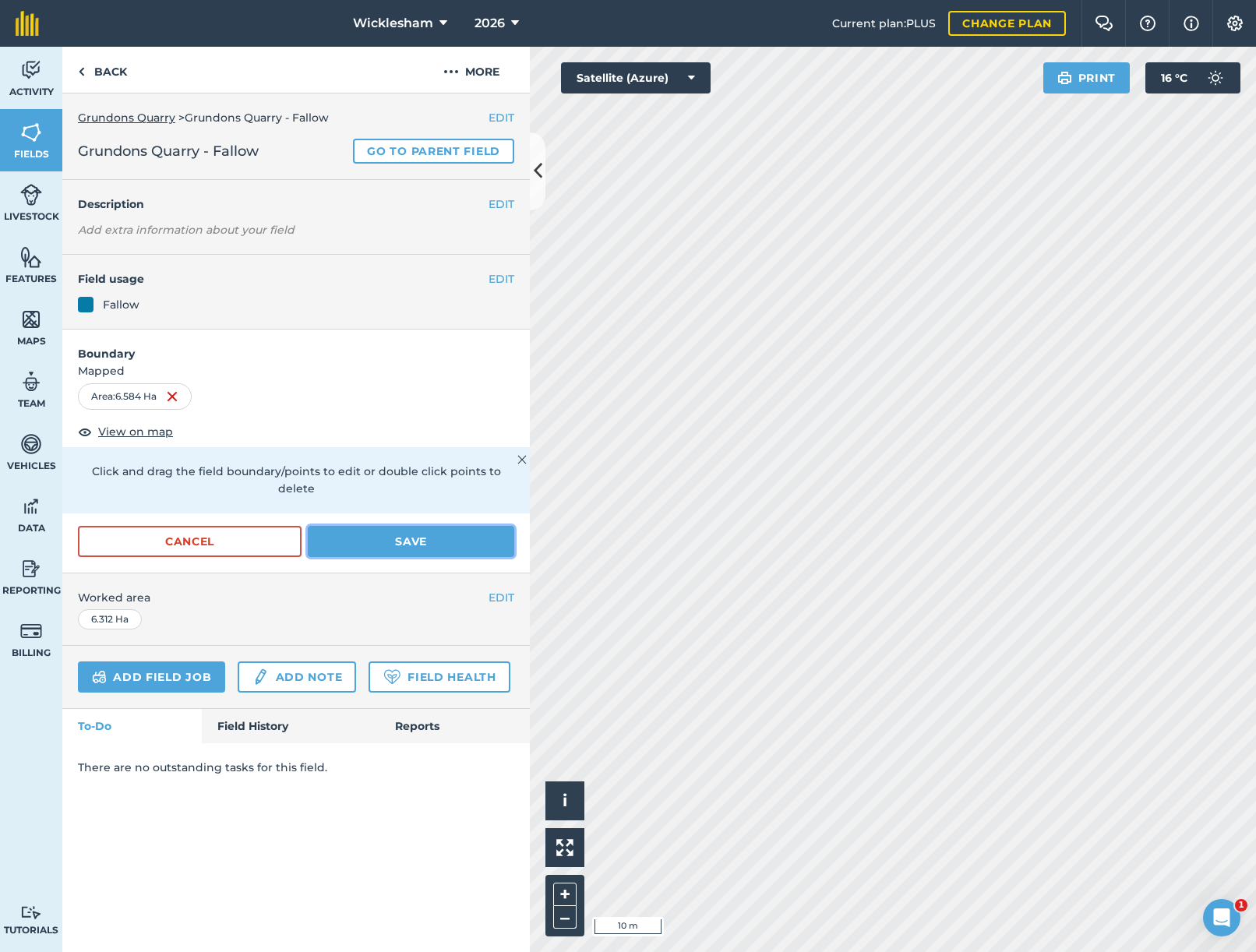
click at [423, 526] on button "Save" at bounding box center [410, 541] width 207 height 31
